Goal: Transaction & Acquisition: Purchase product/service

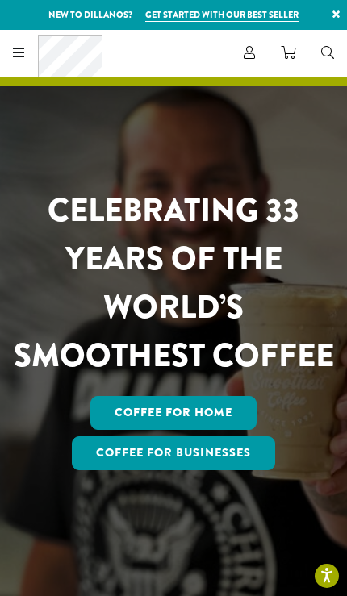
click at [21, 65] on div "Coffee All Coffees Best Sellers Blends Single Origins Dillanos Limited Organic …" at bounding box center [54, 53] width 96 height 42
click at [220, 430] on link "Coffee for Home" at bounding box center [173, 413] width 166 height 34
click at [183, 430] on link "Coffee for Home" at bounding box center [173, 413] width 166 height 34
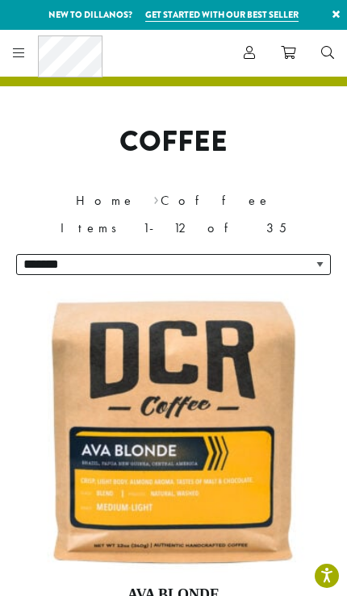
click at [30, 48] on div "Coffee All Coffees Best Sellers Blends Single Origins Dillanos Limited Organic …" at bounding box center [54, 53] width 96 height 42
click at [22, 56] on icon at bounding box center [19, 52] width 12 height 13
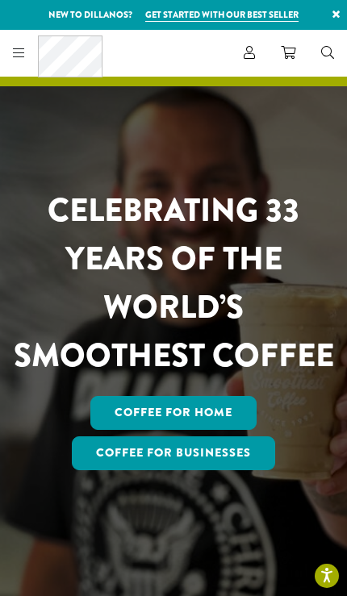
click at [294, 51] on icon at bounding box center [287, 52] width 15 height 13
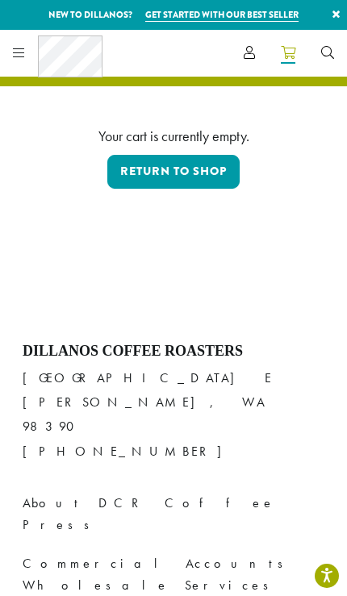
click at [19, 52] on icon at bounding box center [19, 52] width 12 height 13
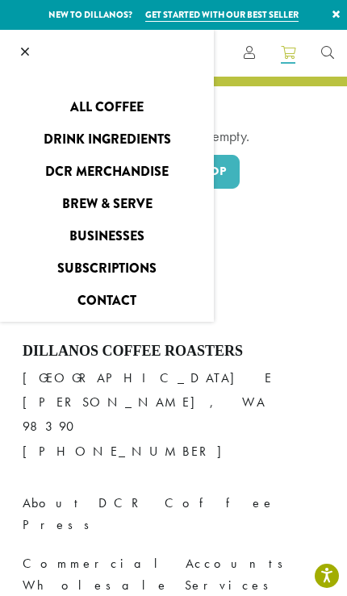
click at [115, 111] on link "All Coffee" at bounding box center [107, 107] width 214 height 26
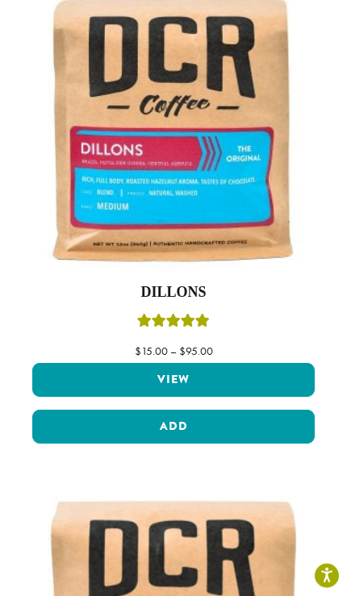
scroll to position [802, 0]
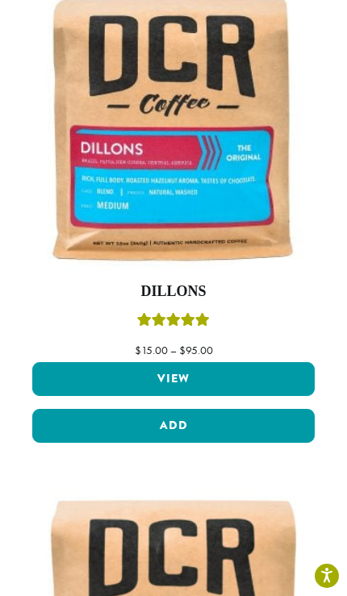
click at [220, 369] on link "View" at bounding box center [173, 379] width 282 height 34
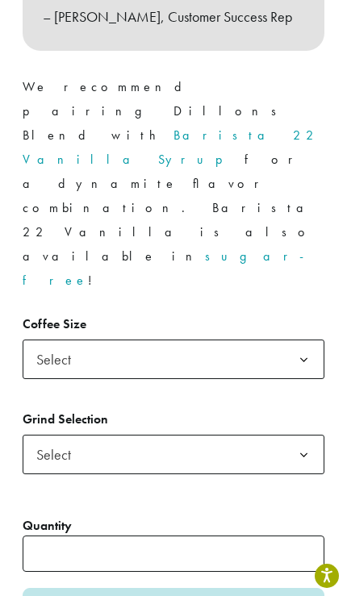
scroll to position [1322, 0]
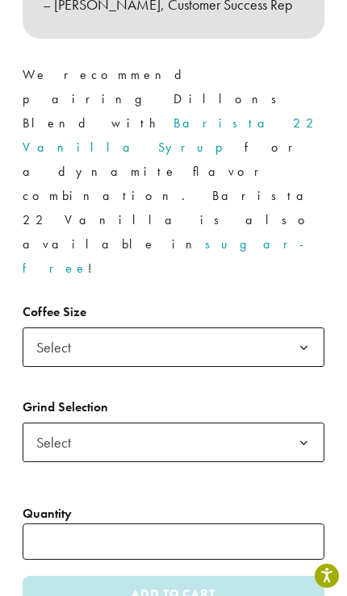
click at [287, 328] on b at bounding box center [303, 347] width 39 height 39
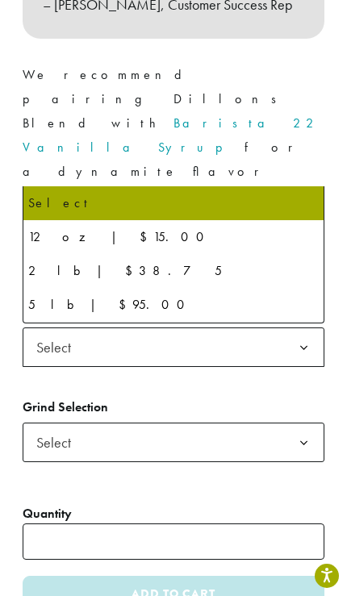
select select "**********"
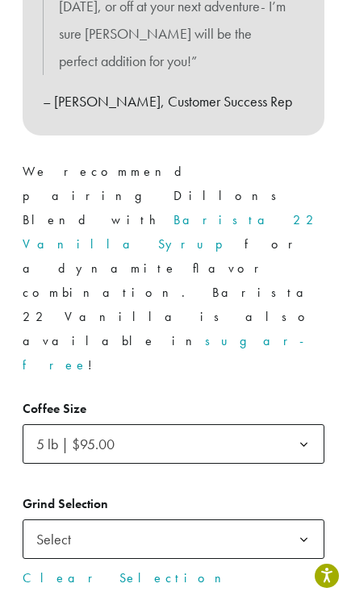
click at [265, 519] on span "Select" at bounding box center [173, 538] width 301 height 39
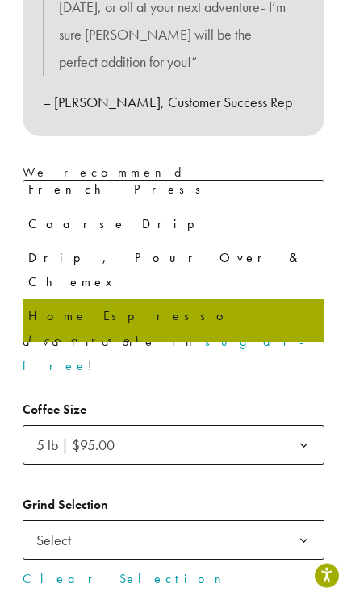
scroll to position [1225, 0]
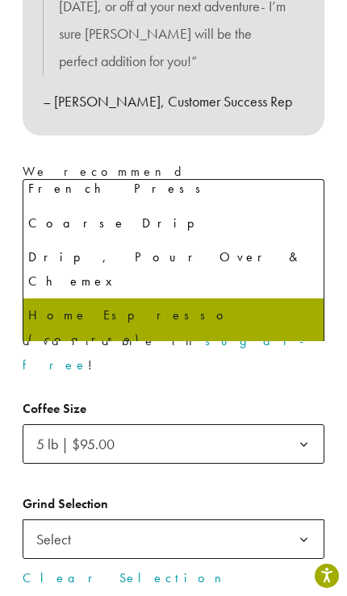
select select "**********"
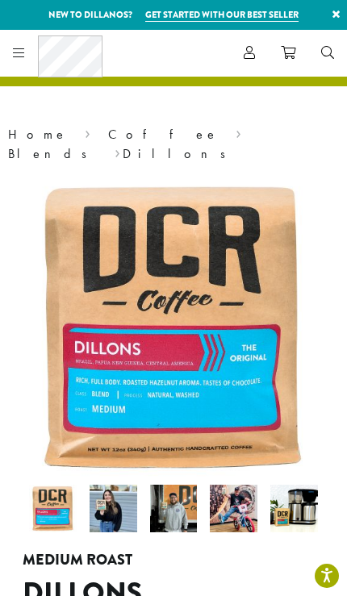
click at [23, 57] on icon at bounding box center [19, 52] width 12 height 13
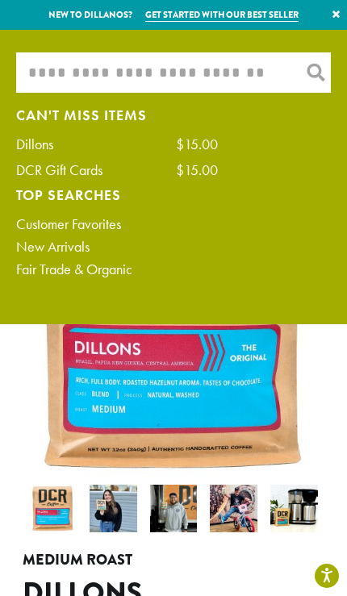
click at [178, 72] on input "What are you searching for?" at bounding box center [173, 72] width 314 height 40
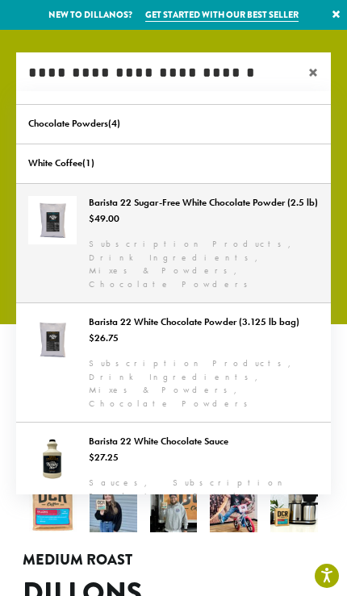
type input "**********"
click at [257, 214] on link "Barista 22 Sugar-Free White Chocolate Powder (2.5 lb)" at bounding box center [173, 243] width 314 height 118
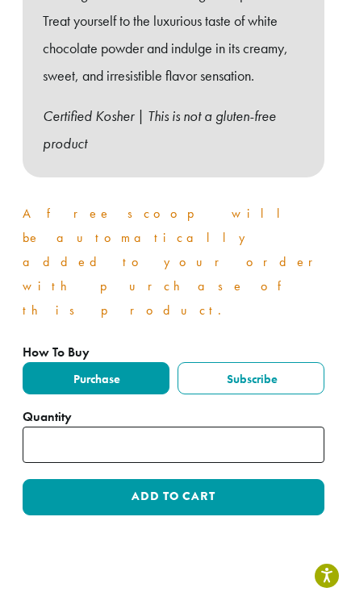
scroll to position [1174, 0]
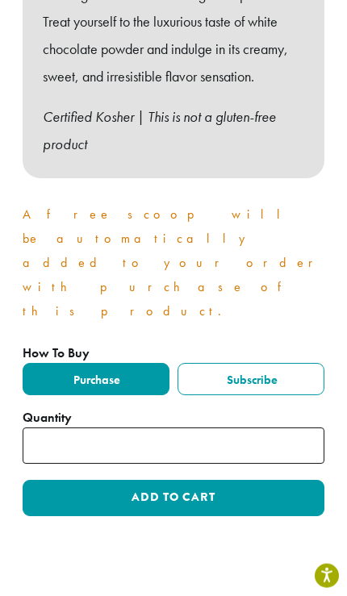
click at [194, 427] on input "*" at bounding box center [173, 445] width 301 height 36
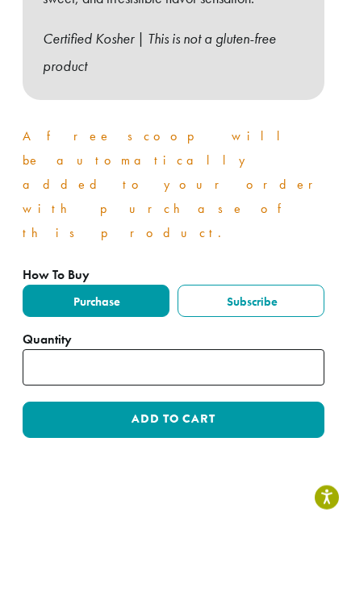
type input "*"
click at [266, 480] on button "Add to cart" at bounding box center [173, 498] width 301 height 36
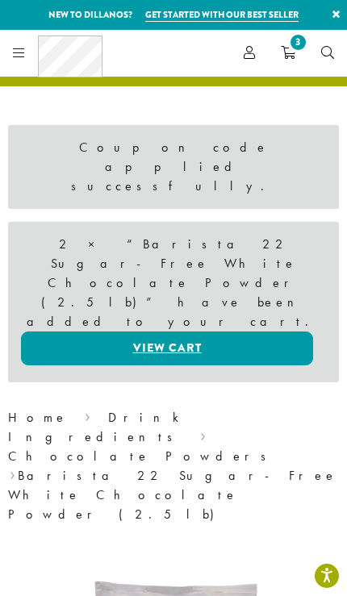
click at [191, 331] on link "View cart" at bounding box center [167, 348] width 292 height 34
click at [233, 331] on link "View cart" at bounding box center [167, 348] width 292 height 34
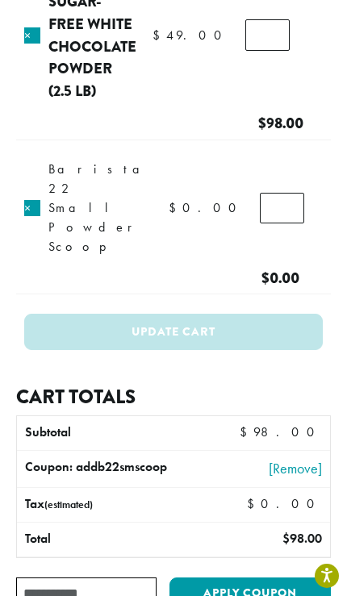
scroll to position [164, 0]
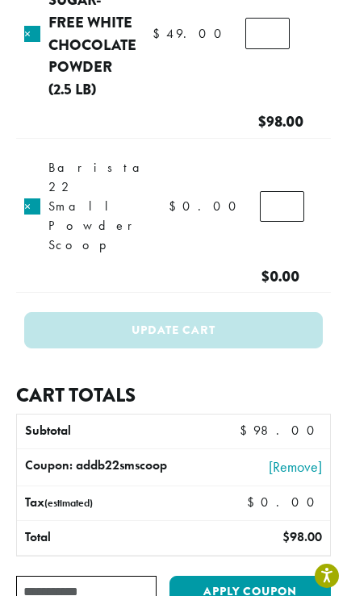
click at [91, 575] on input "Coupon:" at bounding box center [86, 590] width 140 height 31
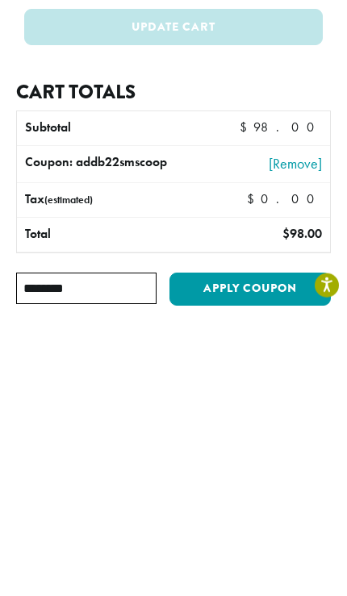
type input "********"
click at [287, 563] on button "Apply coupon" at bounding box center [249, 579] width 161 height 33
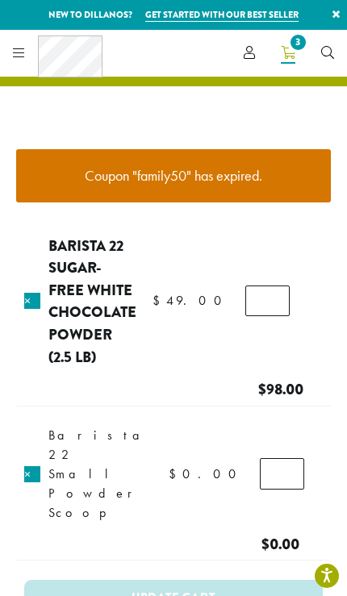
click at [23, 58] on icon at bounding box center [19, 52] width 12 height 13
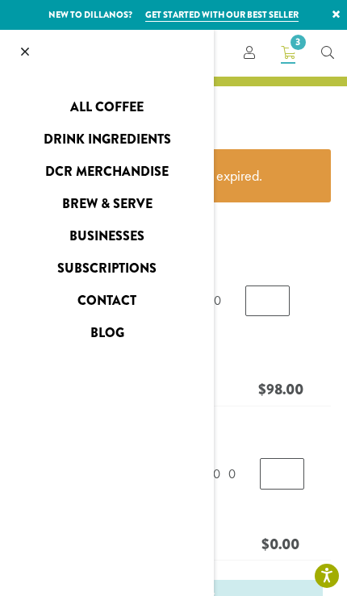
click at [293, 58] on div at bounding box center [173, 585] width 347 height 1111
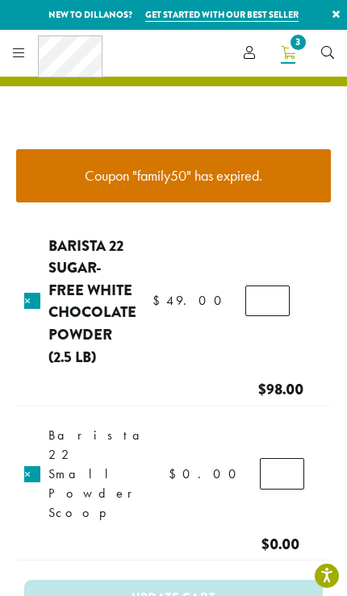
click at [24, 64] on div "Coffee All Coffees Best Sellers Blends Single Origins Dillanos Limited Organic …" at bounding box center [54, 53] width 96 height 42
click at [16, 59] on link at bounding box center [15, 52] width 19 height 17
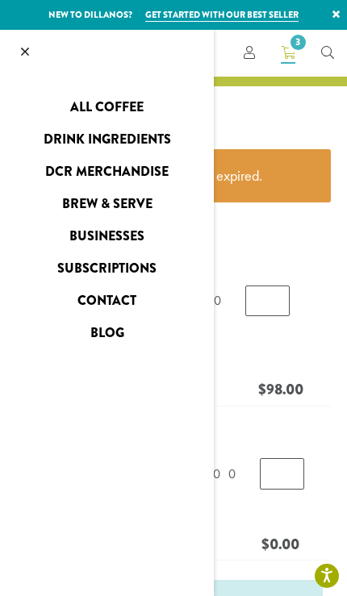
click at [115, 112] on link "All Coffee" at bounding box center [107, 107] width 214 height 26
click at [122, 104] on link "All Coffee" at bounding box center [107, 107] width 214 height 26
